Goal: Transaction & Acquisition: Purchase product/service

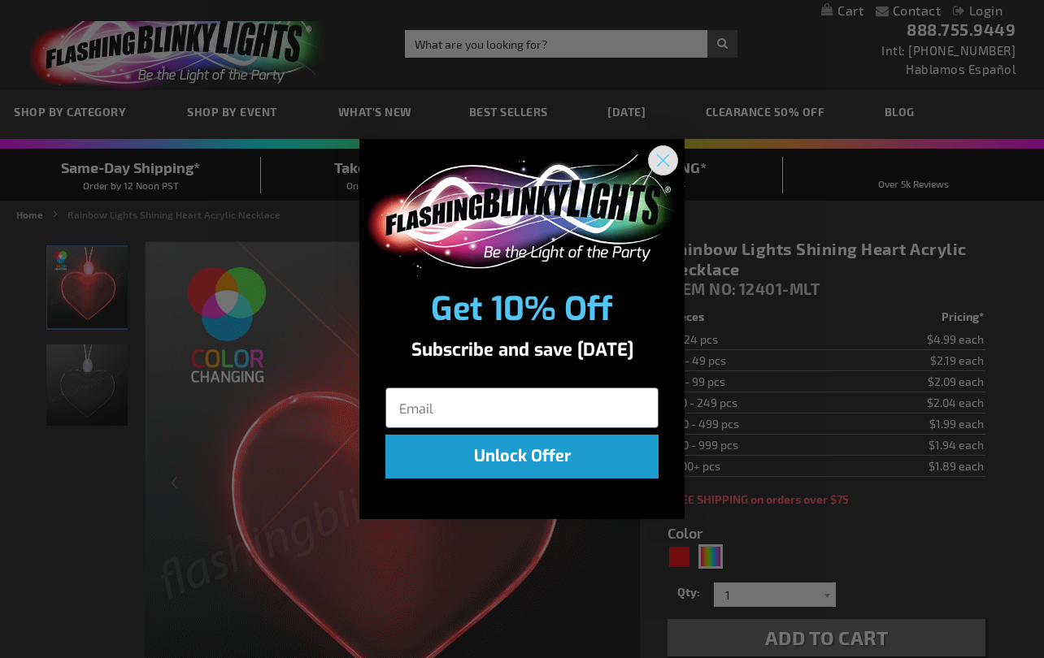
click at [661, 162] on icon "Close dialog" at bounding box center [663, 159] width 11 height 11
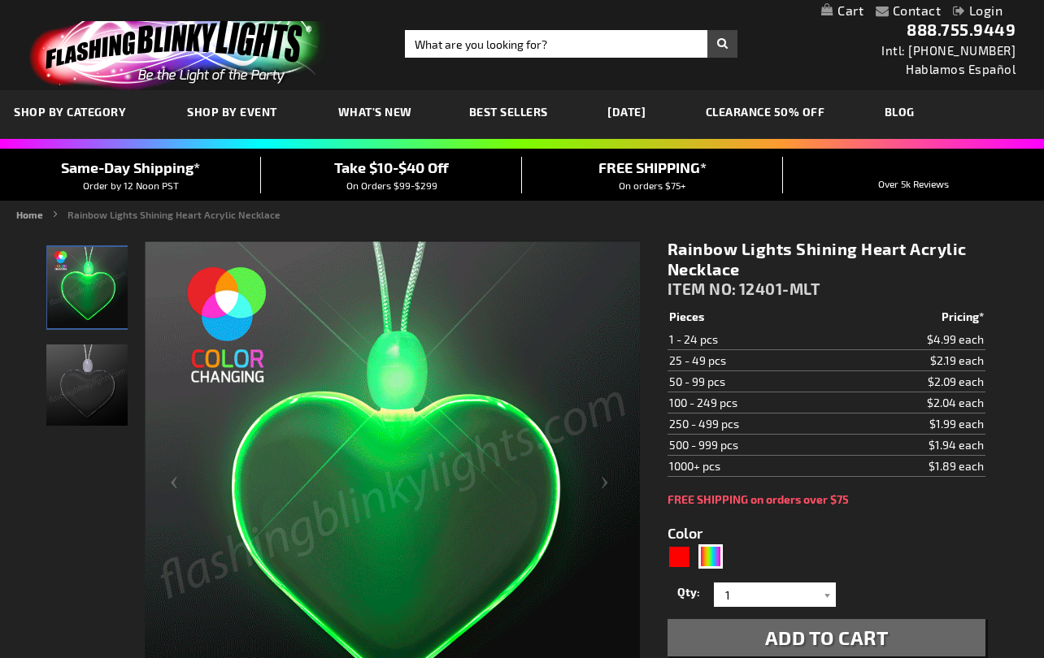
click at [702, 365] on td "25 - 49 pcs" at bounding box center [754, 360] width 175 height 21
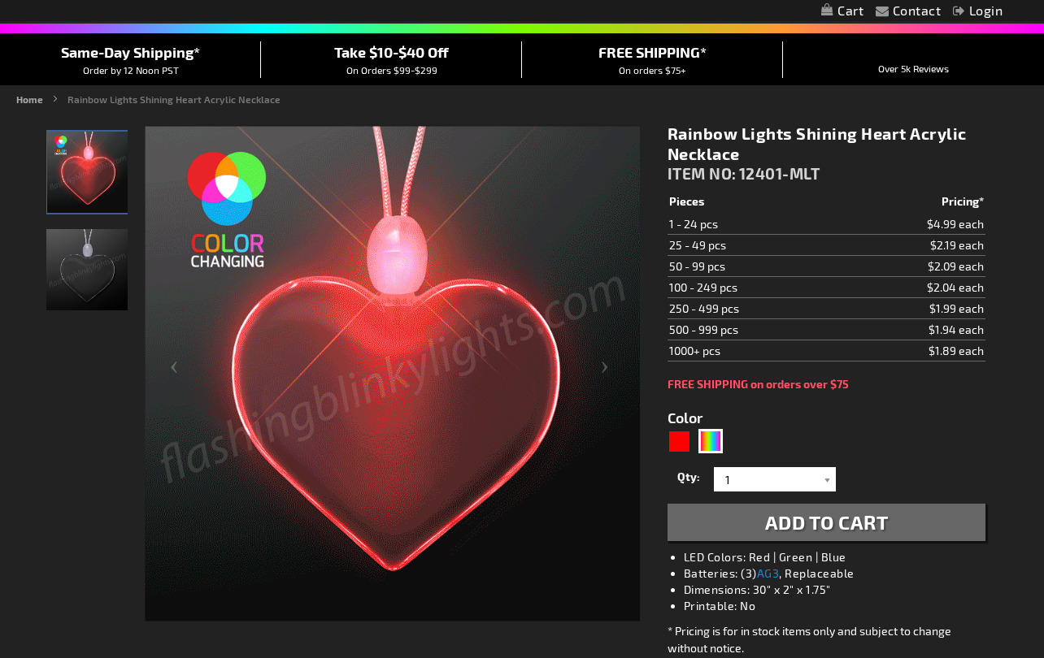
scroll to position [121, 0]
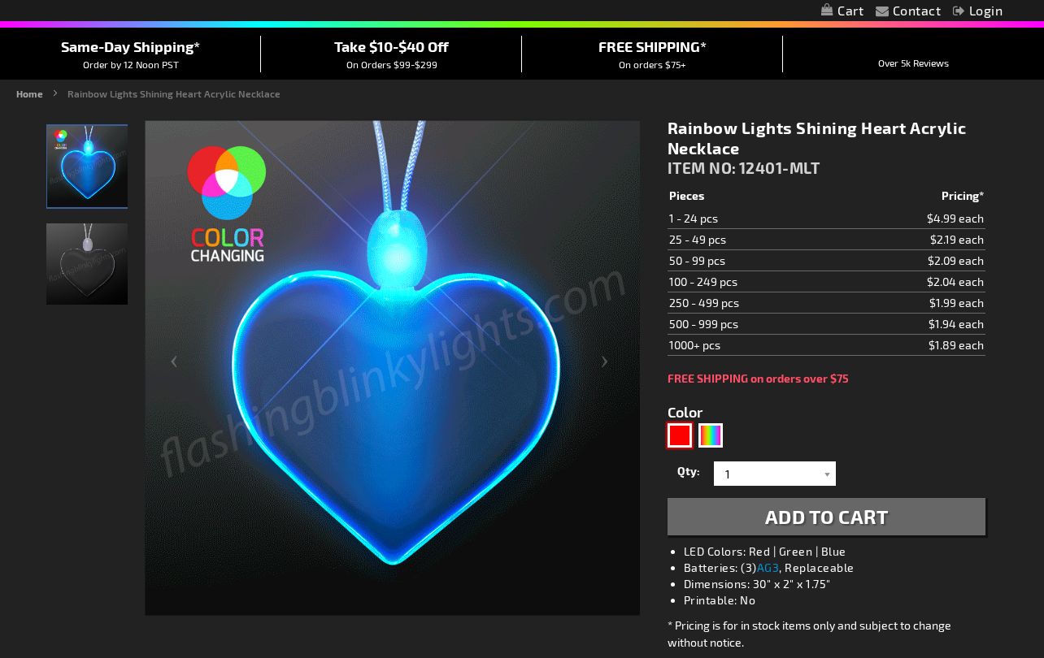
click at [686, 436] on div "Red" at bounding box center [679, 436] width 24 height 24
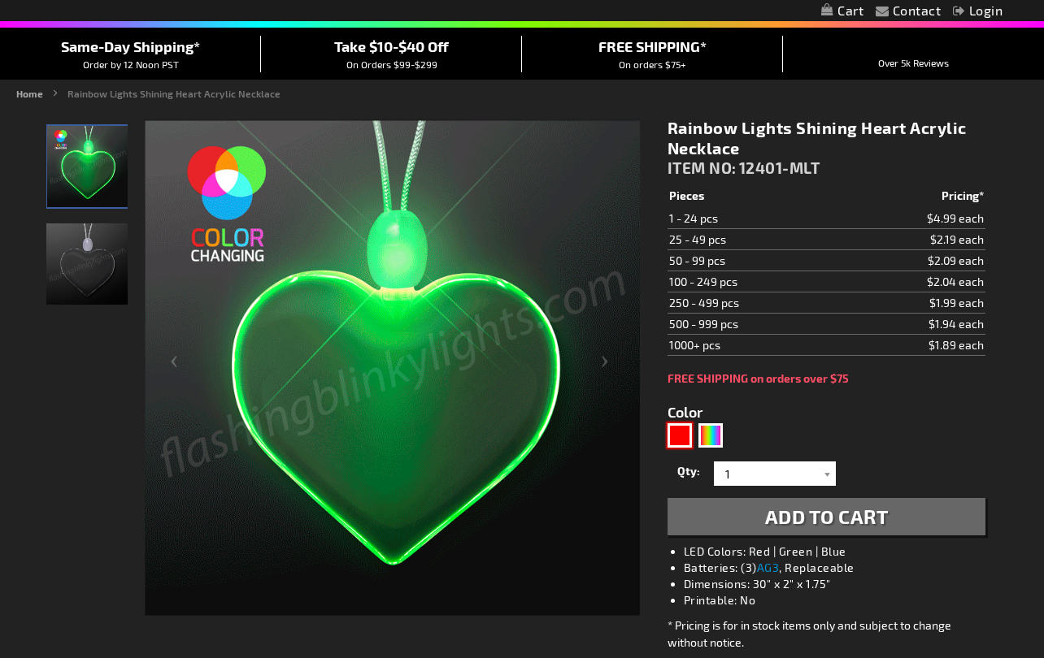
type input "5641"
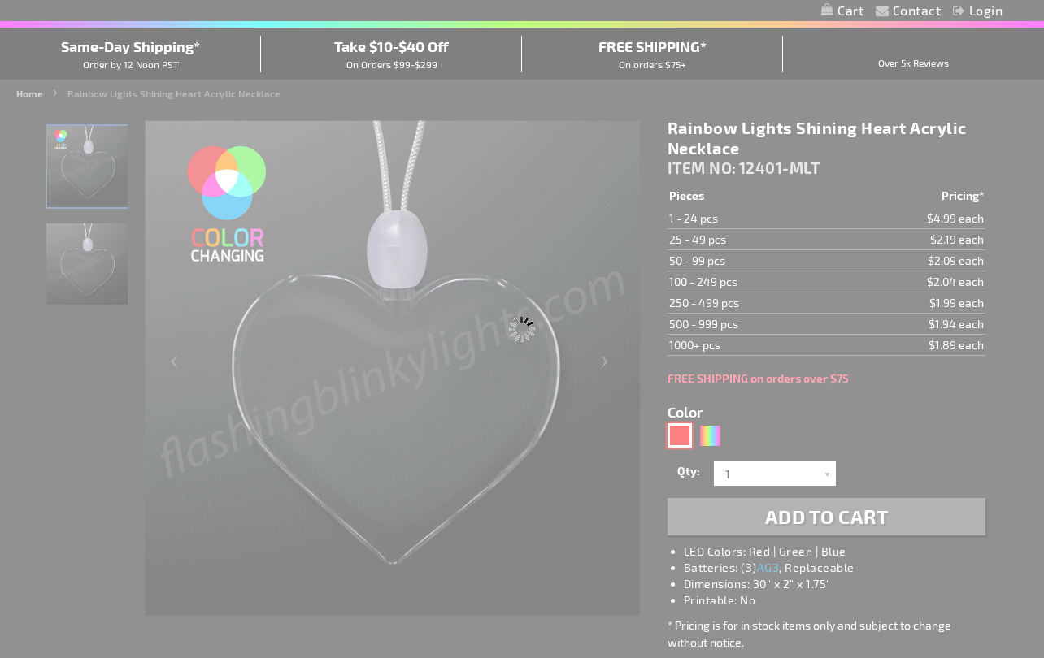
type input "12401-RD"
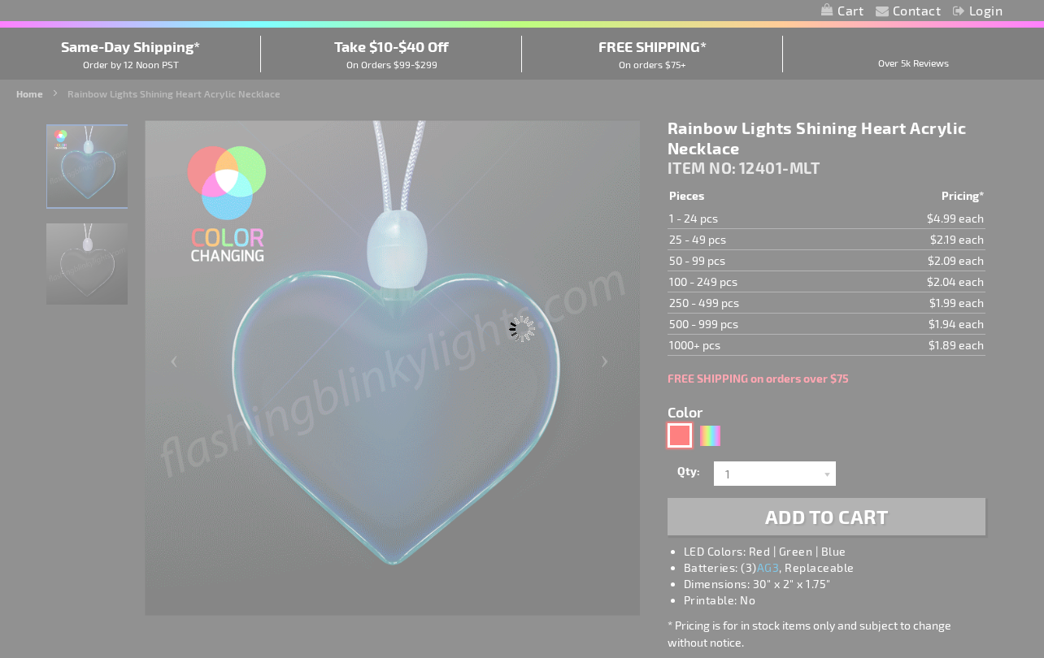
type input "Customize - Shining Heart Red Light Up Necklace - ITEM NO: 12401-RD"
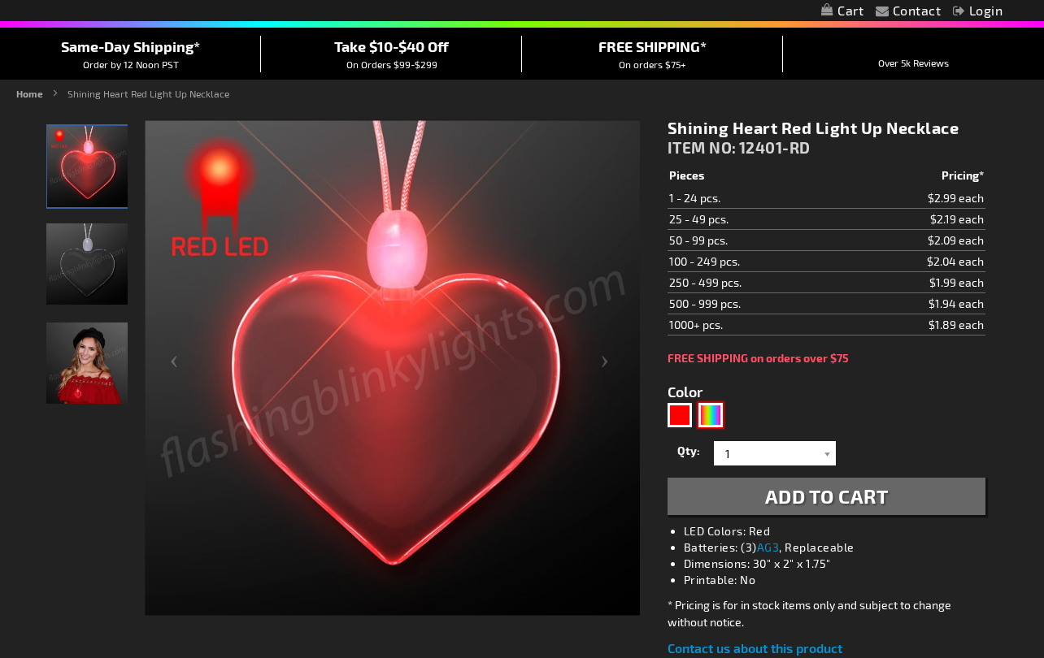
click at [702, 419] on div "Multicolor" at bounding box center [710, 415] width 24 height 24
type input "5659"
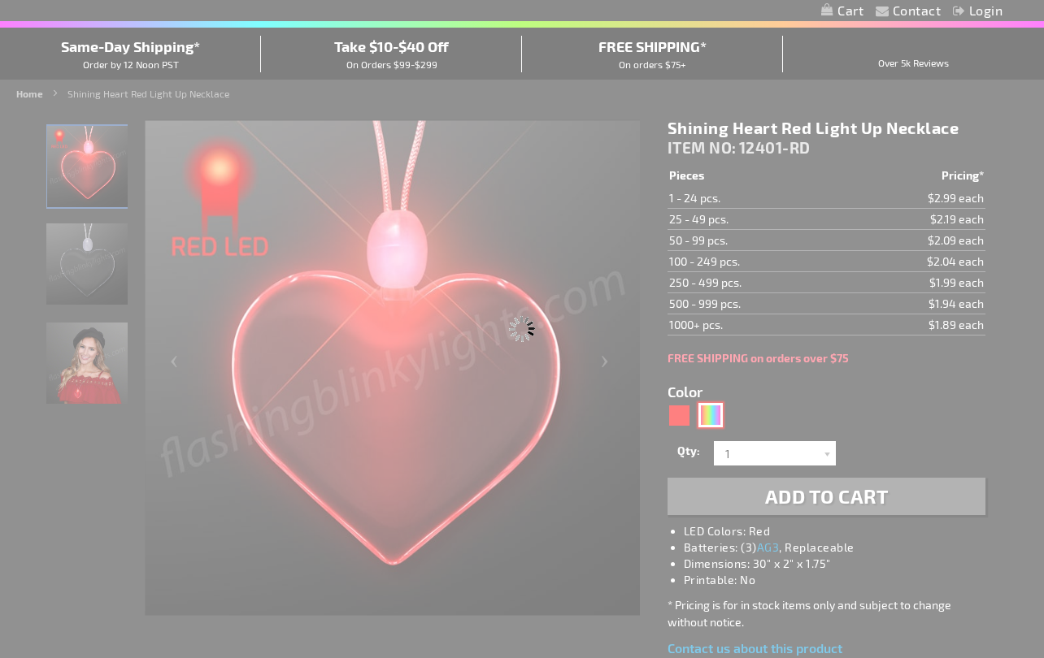
type input "12401-MLT"
type input "Customize - Rainbow Lights Shining Heart Acrylic Necklace - ITEM NO: 12401-MLT"
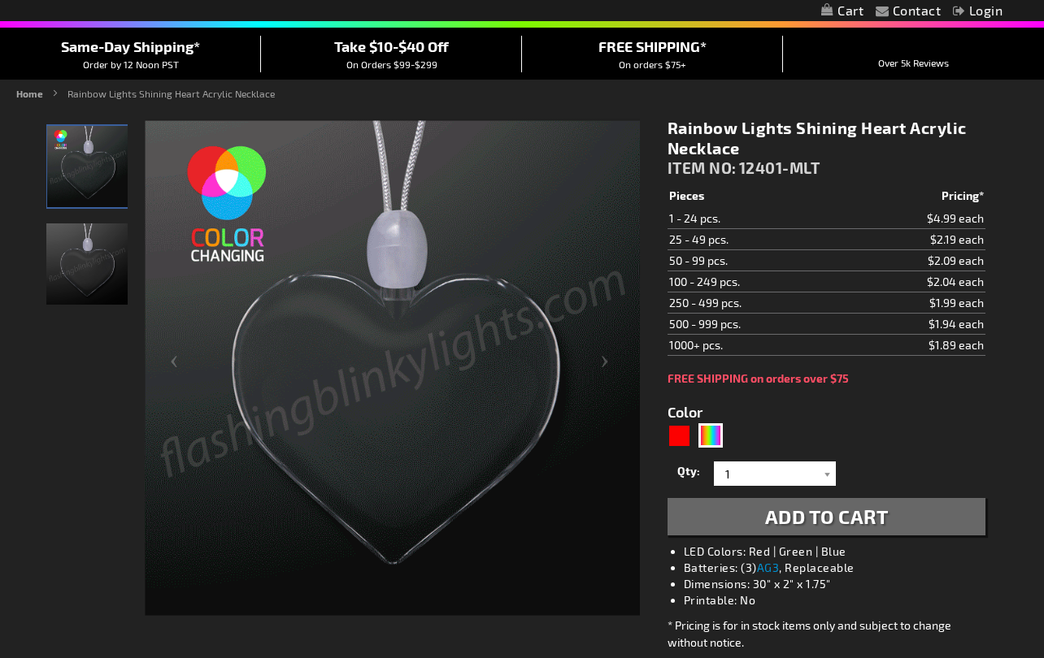
click at [937, 240] on td "$2.19 each" at bounding box center [915, 239] width 141 height 21
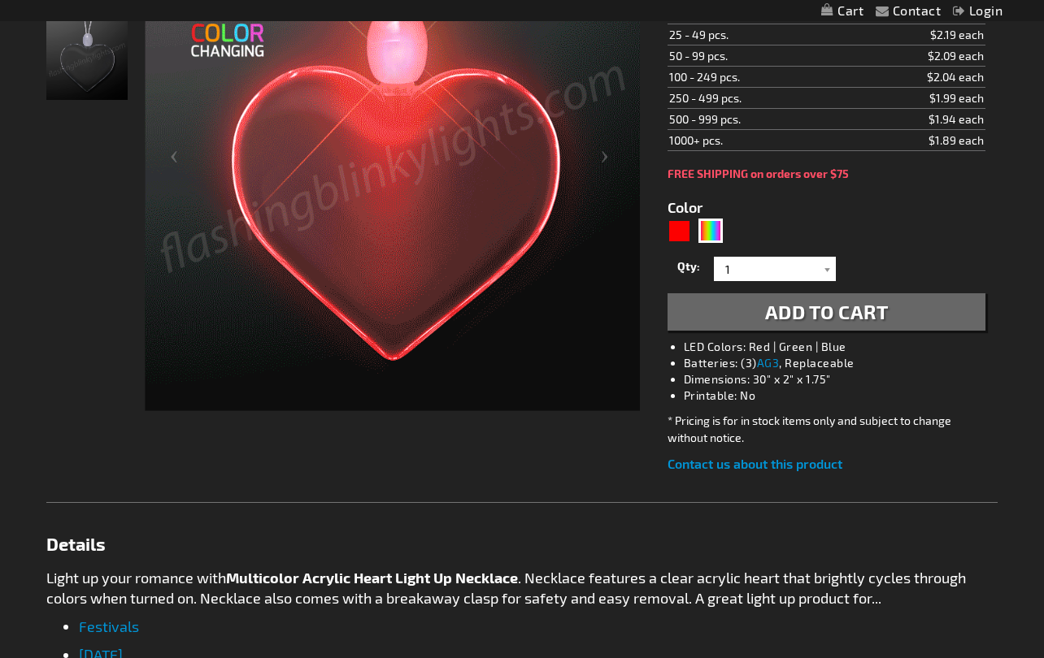
scroll to position [324, 0]
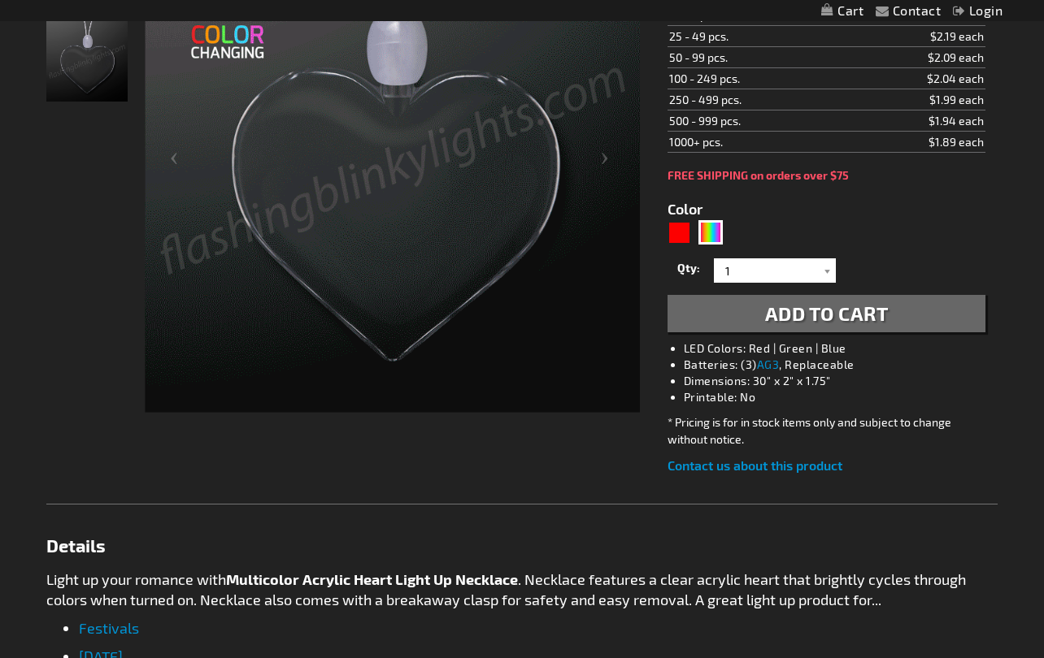
click at [796, 321] on span "Add to Cart" at bounding box center [827, 314] width 124 height 24
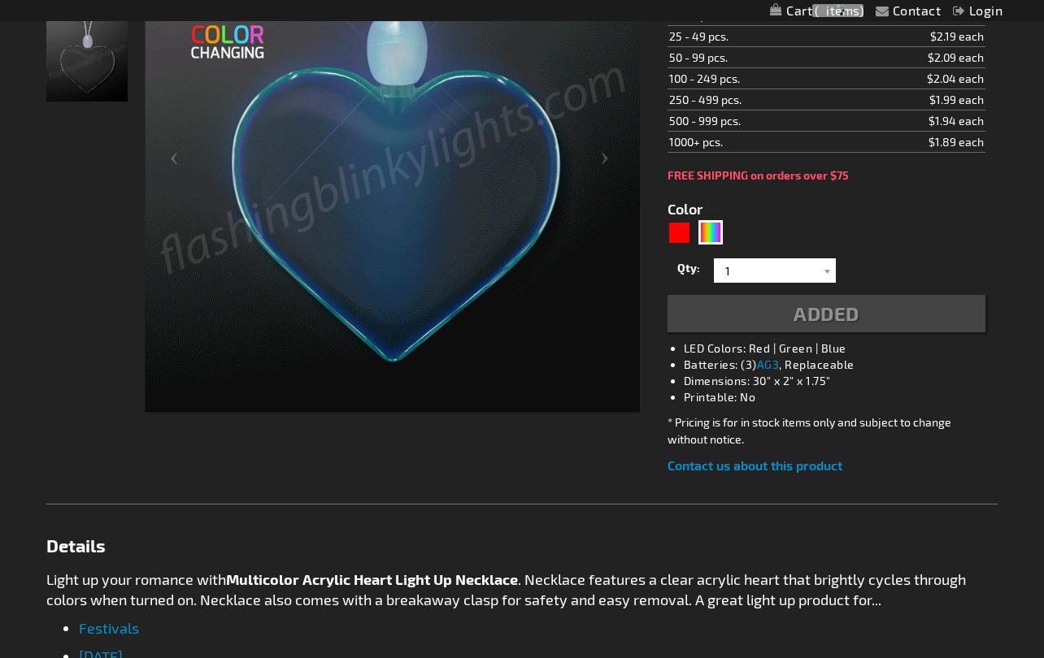
scroll to position [361, 0]
